Goal: Information Seeking & Learning: Learn about a topic

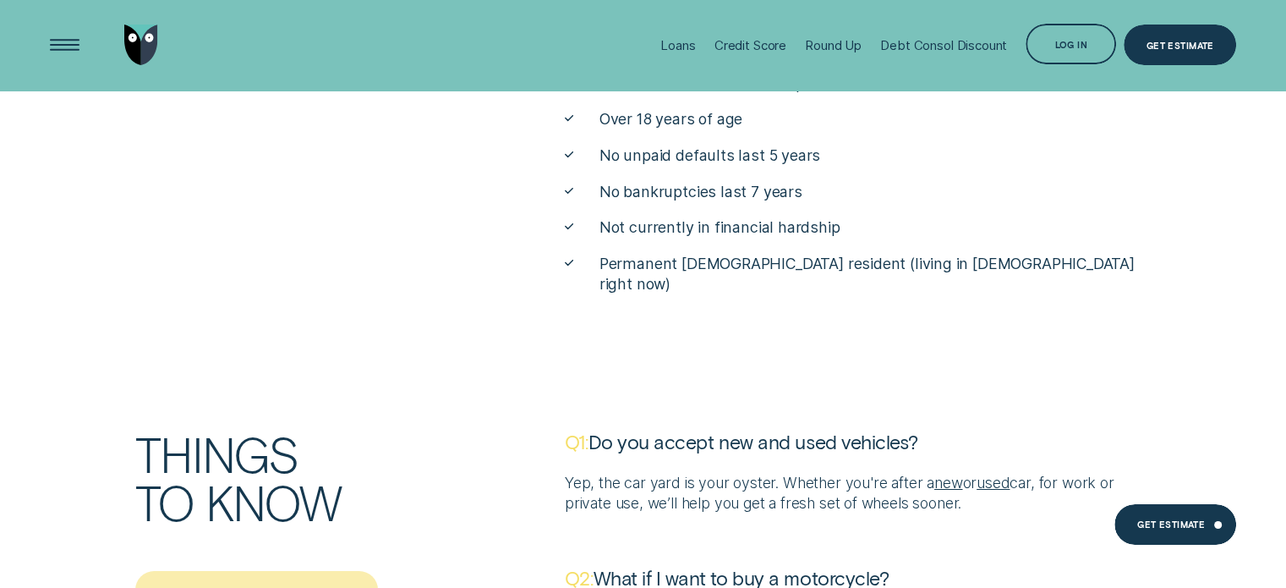
scroll to position [5942, 0]
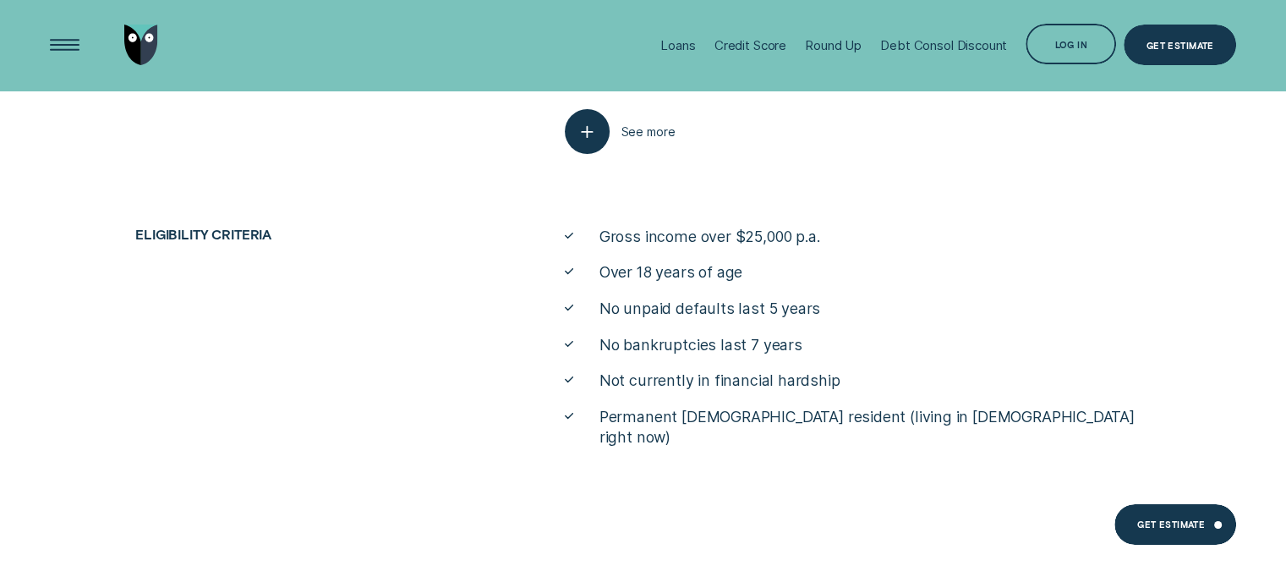
click at [608, 134] on div "button" at bounding box center [587, 131] width 45 height 45
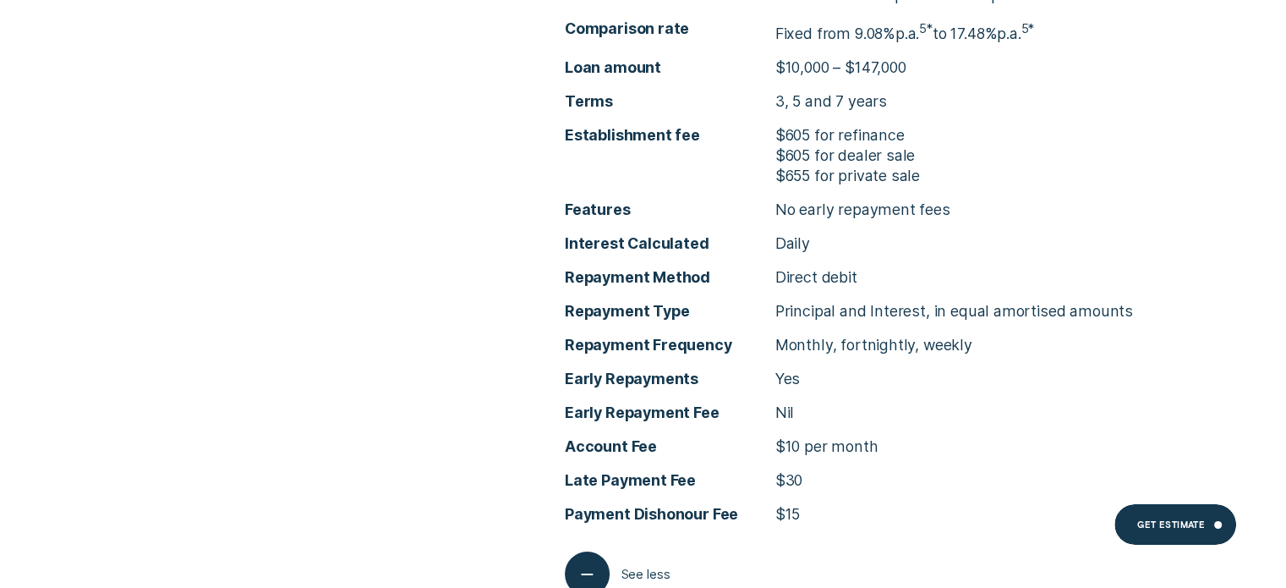
scroll to position [5857, 0]
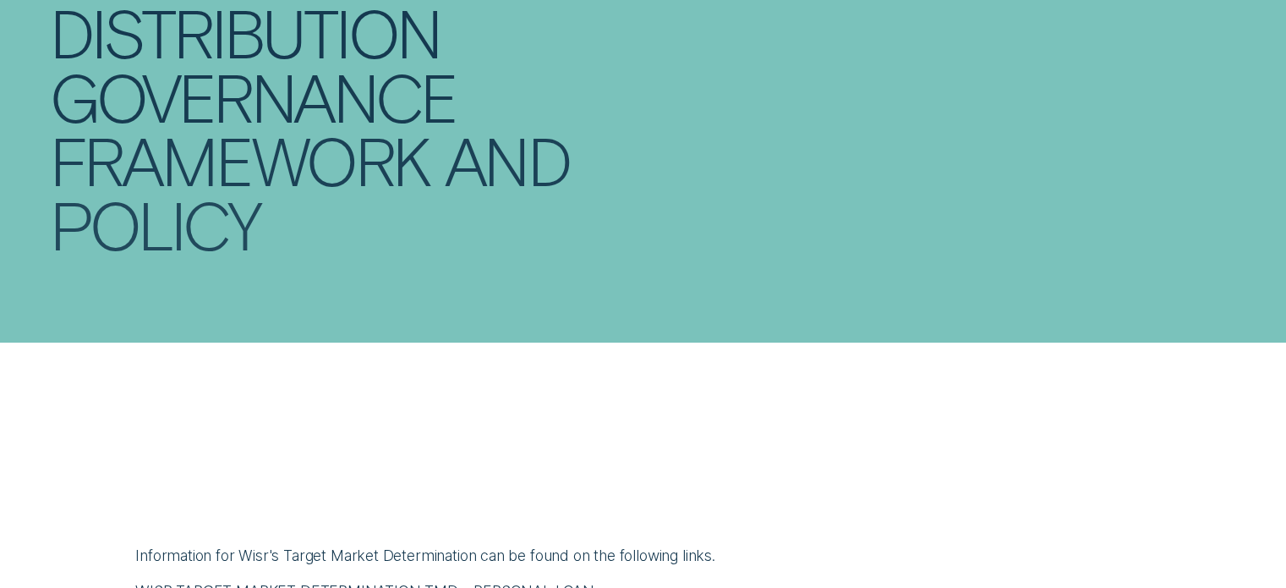
scroll to position [676, 0]
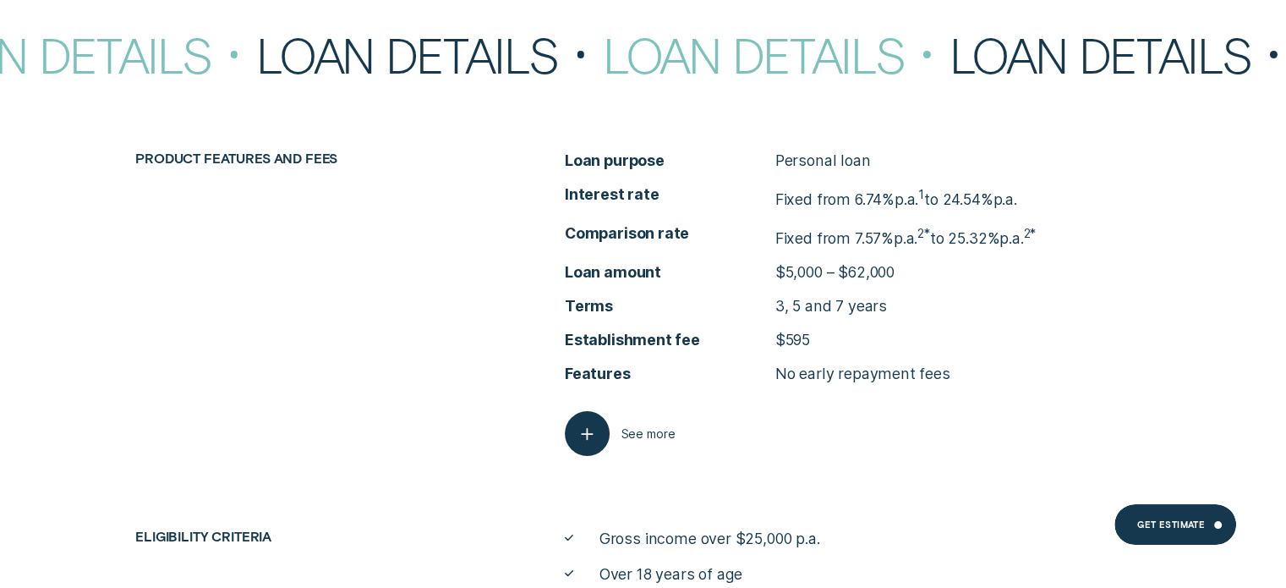
scroll to position [6578, 0]
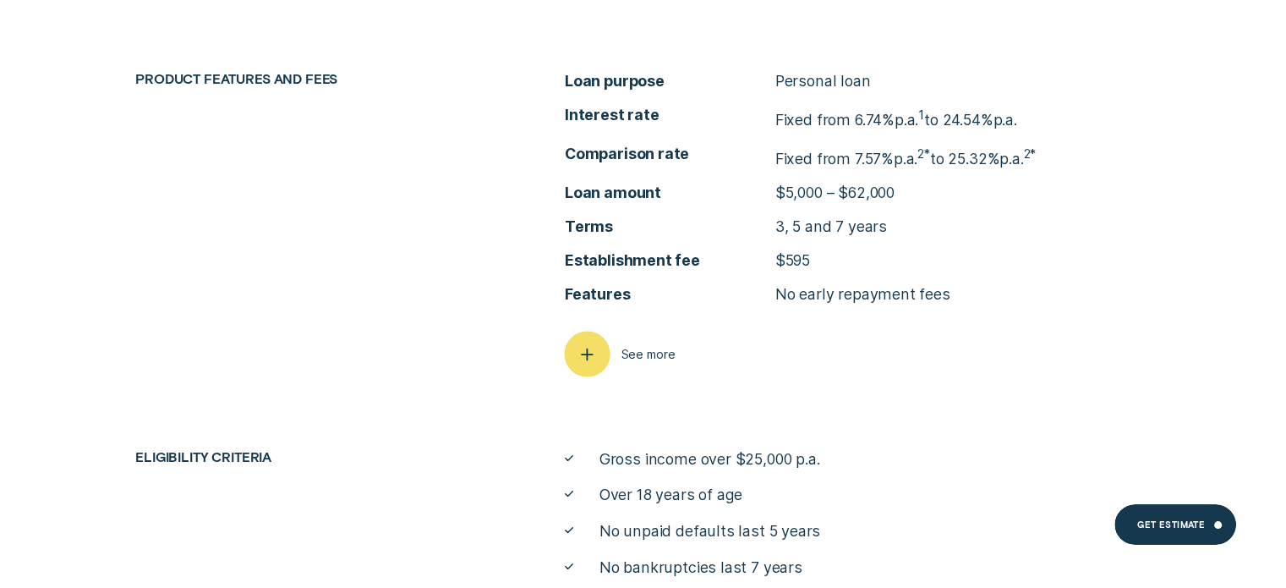
click at [585, 357] on icon "button" at bounding box center [587, 354] width 23 height 26
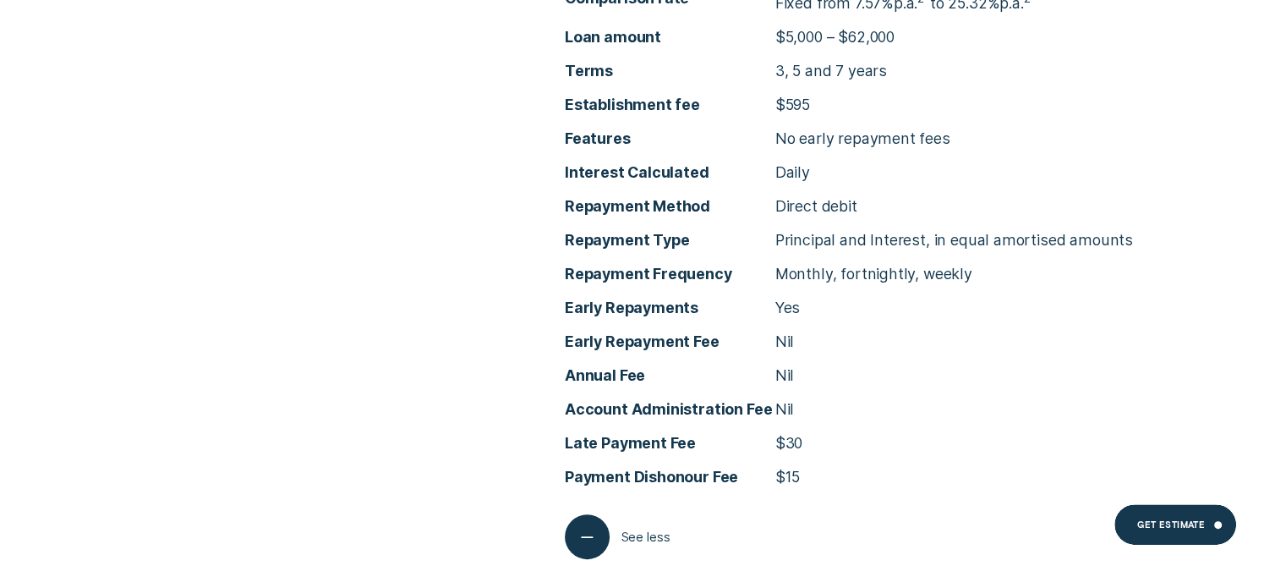
scroll to position [6747, 0]
